Goal: Information Seeking & Learning: Learn about a topic

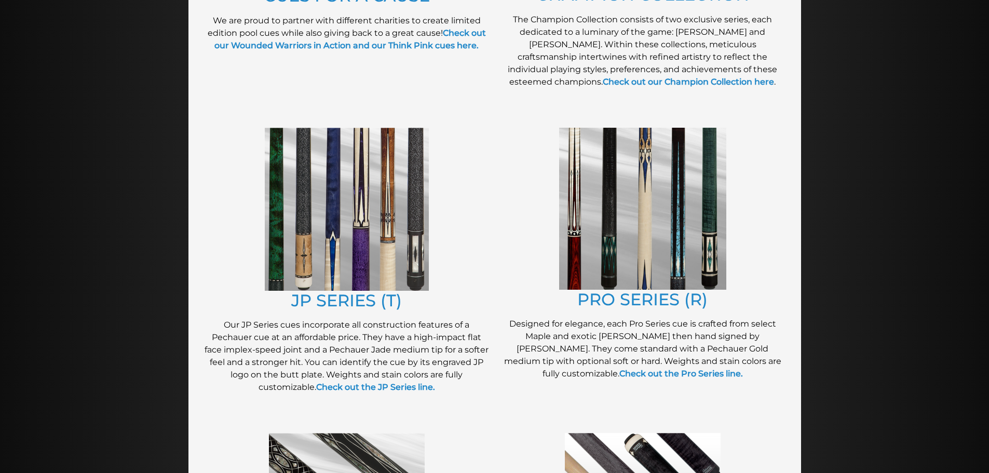
scroll to position [442, 0]
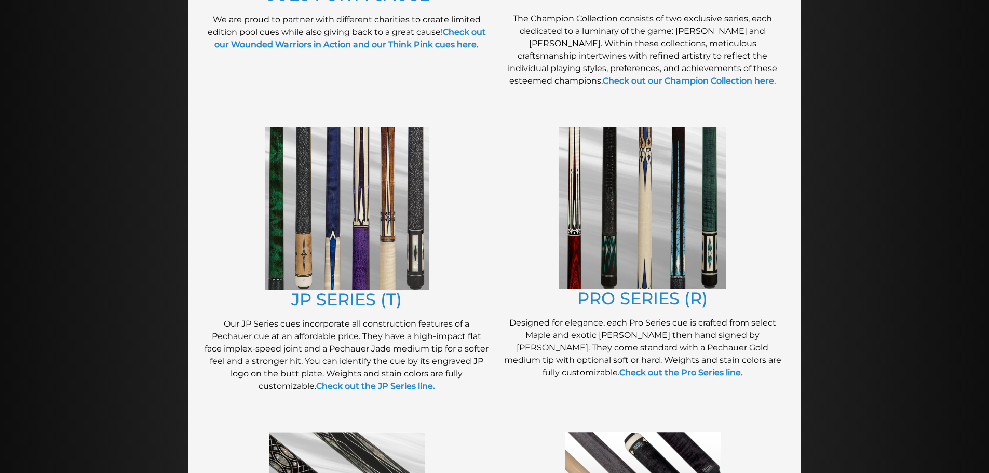
click at [359, 217] on img at bounding box center [347, 208] width 164 height 163
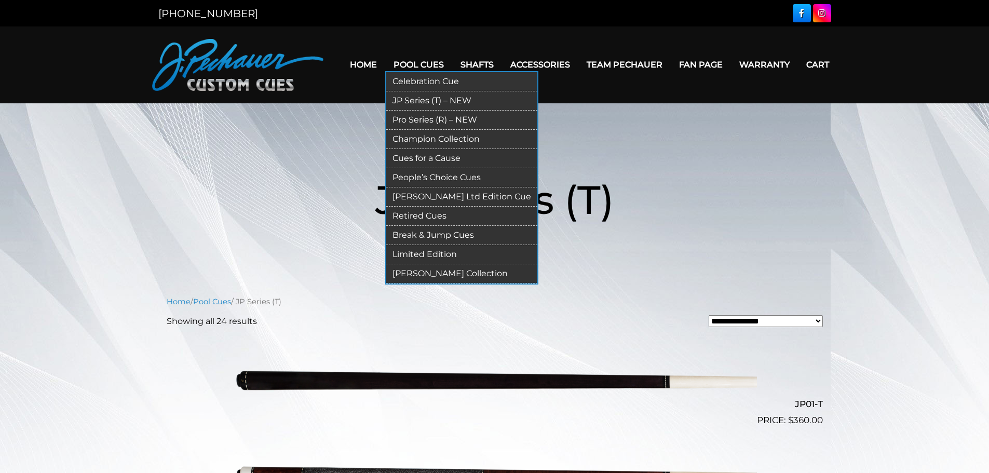
click at [442, 79] on link "Celebration Cue" at bounding box center [461, 81] width 151 height 19
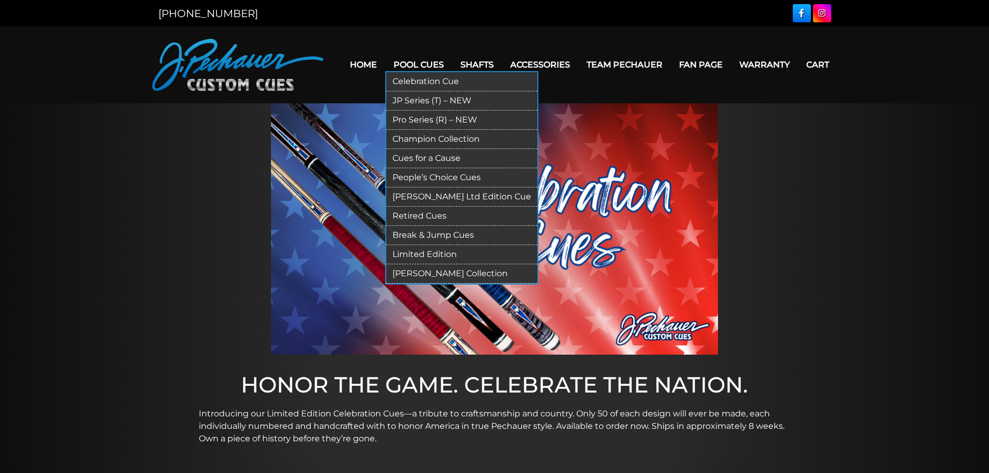
click at [436, 135] on link "Champion Collection" at bounding box center [461, 139] width 151 height 19
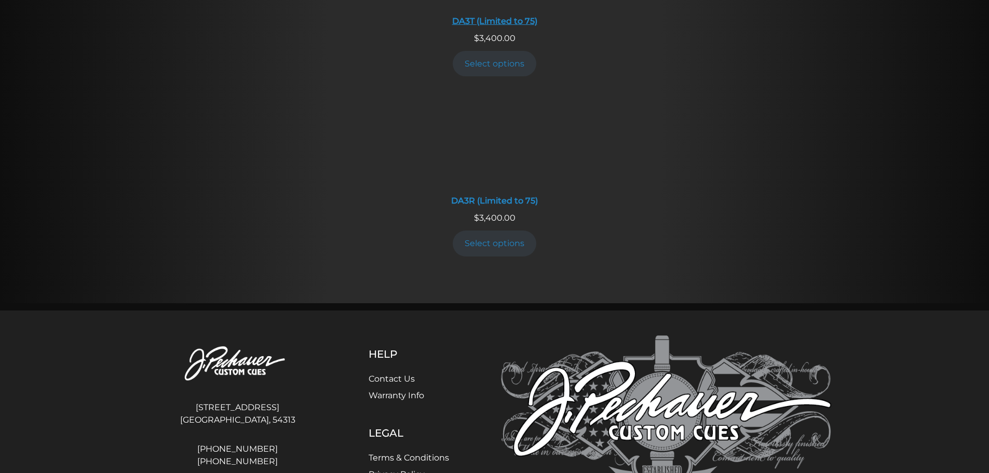
scroll to position [2150, 0]
